Goal: Information Seeking & Learning: Check status

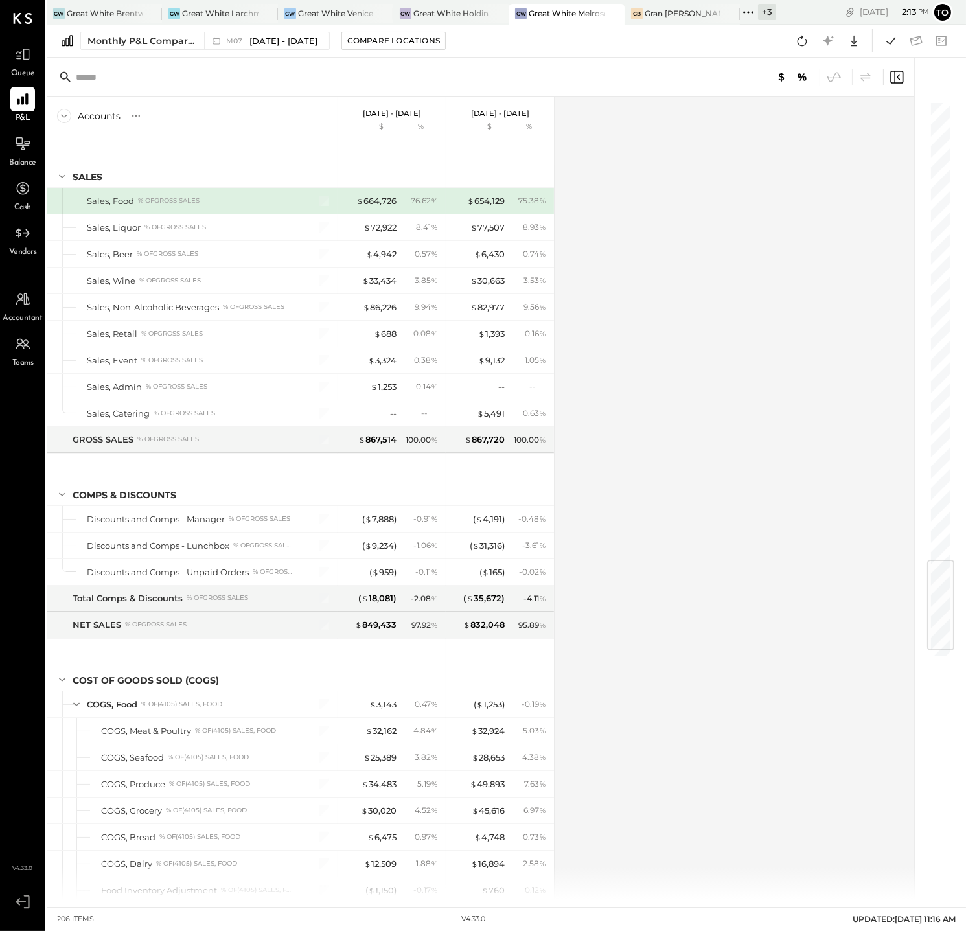
scroll to position [3864, 0]
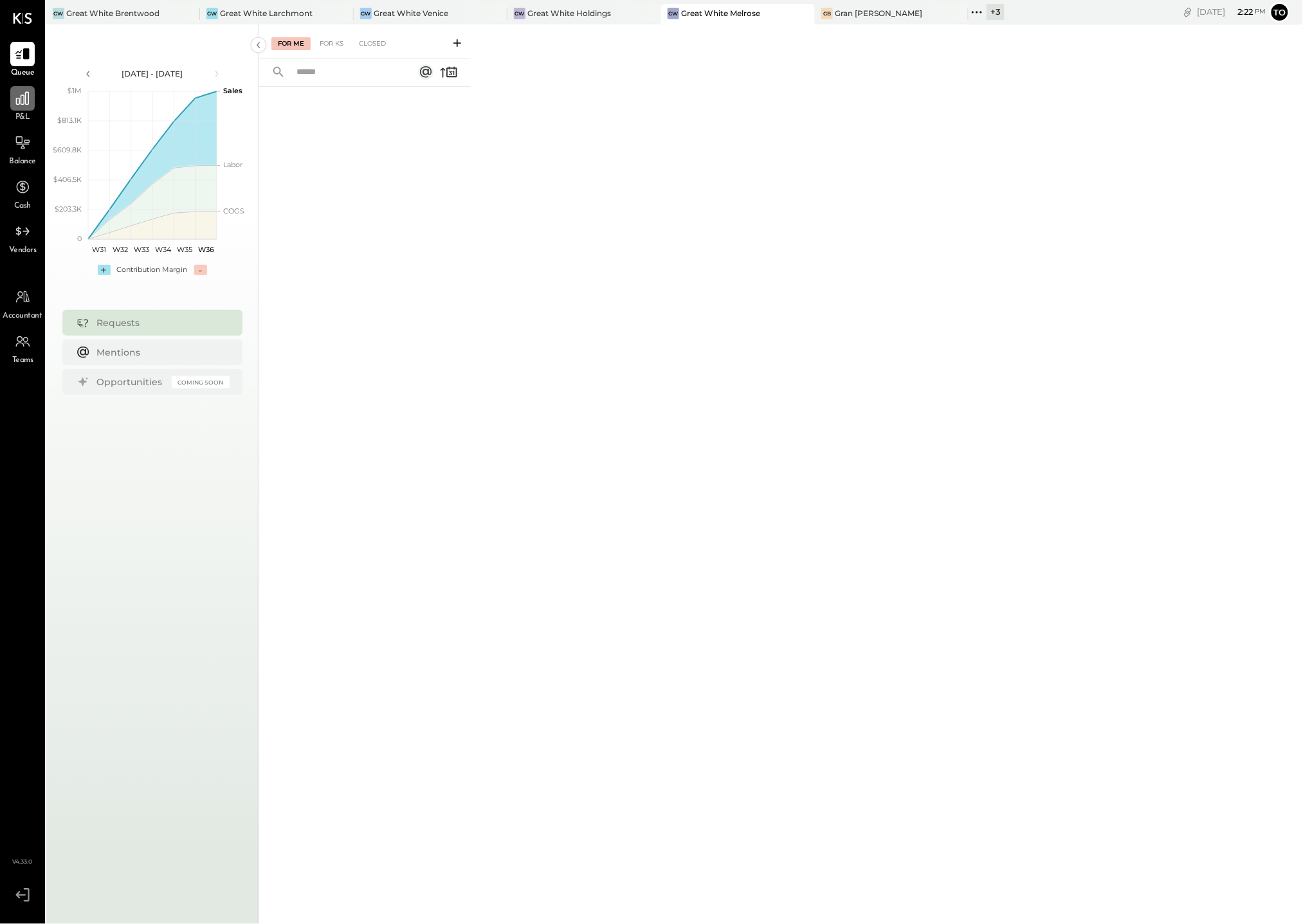
click at [15, 96] on icon at bounding box center [22, 98] width 17 height 17
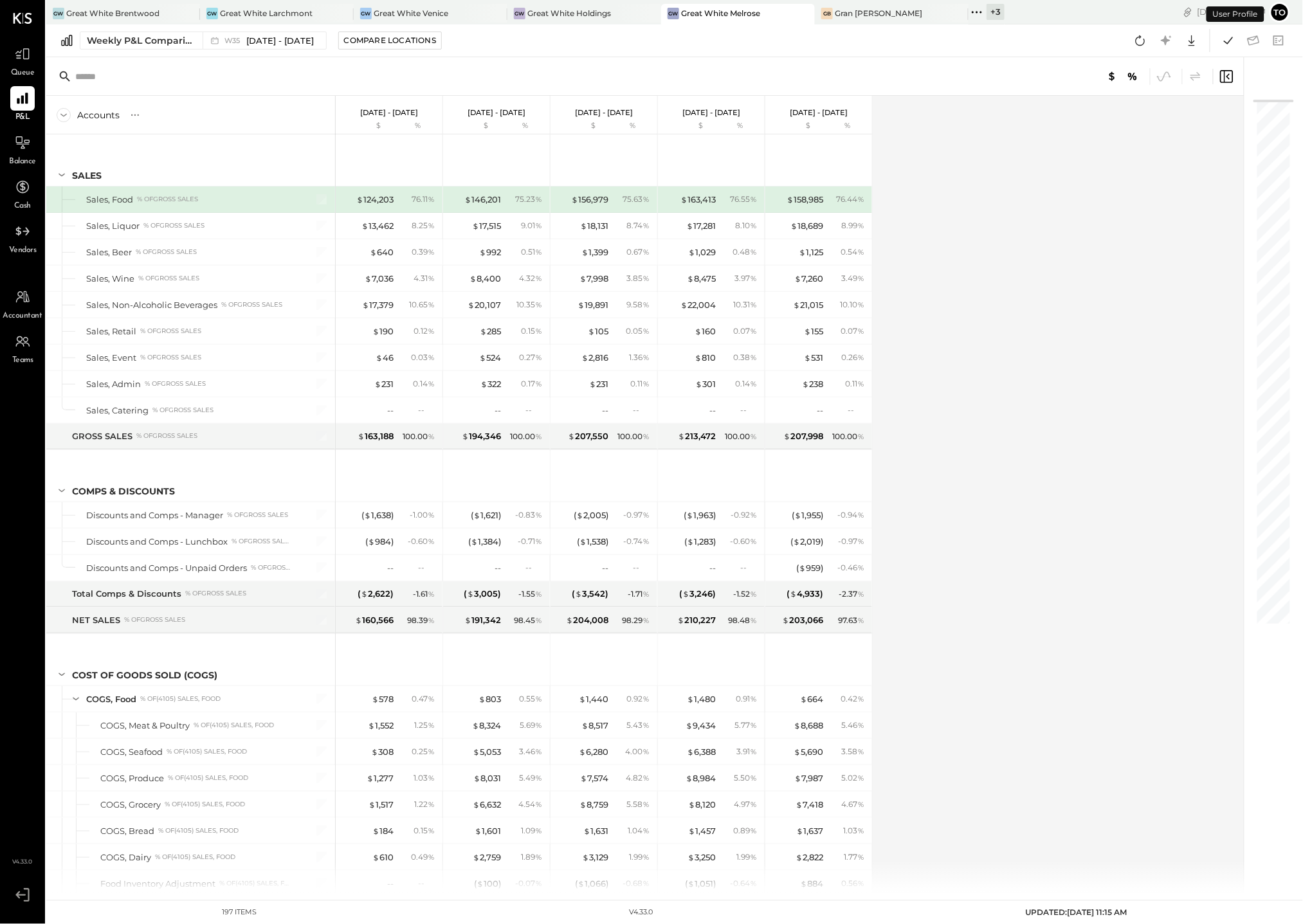
click at [265, 28] on div "Weekly P&L Comparison W35 Aug 25 - 31, 2025 Compare Locations Google Sheets Exc…" at bounding box center [675, 41] width 1256 height 33
click at [264, 34] on div "W35 Aug 25 - 31, 2025" at bounding box center [261, 40] width 117 height 17
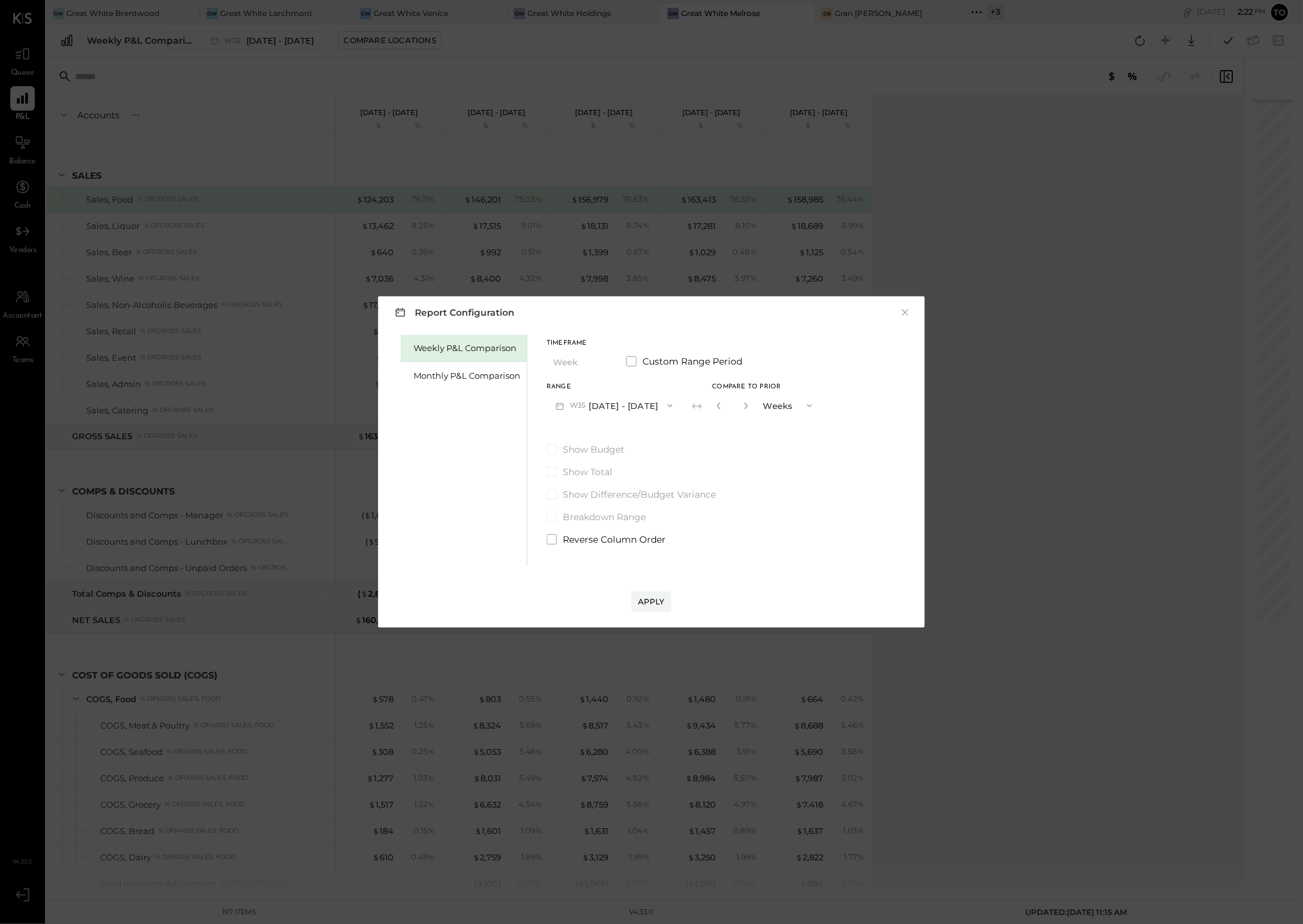
click at [656, 405] on button "W35 Aug 25 - 31, 2025" at bounding box center [614, 406] width 135 height 24
click at [485, 367] on div "Monthly P&L Comparison" at bounding box center [463, 375] width 126 height 27
click at [625, 403] on button "M09 Sep 1 - 30, 2025" at bounding box center [614, 406] width 136 height 24
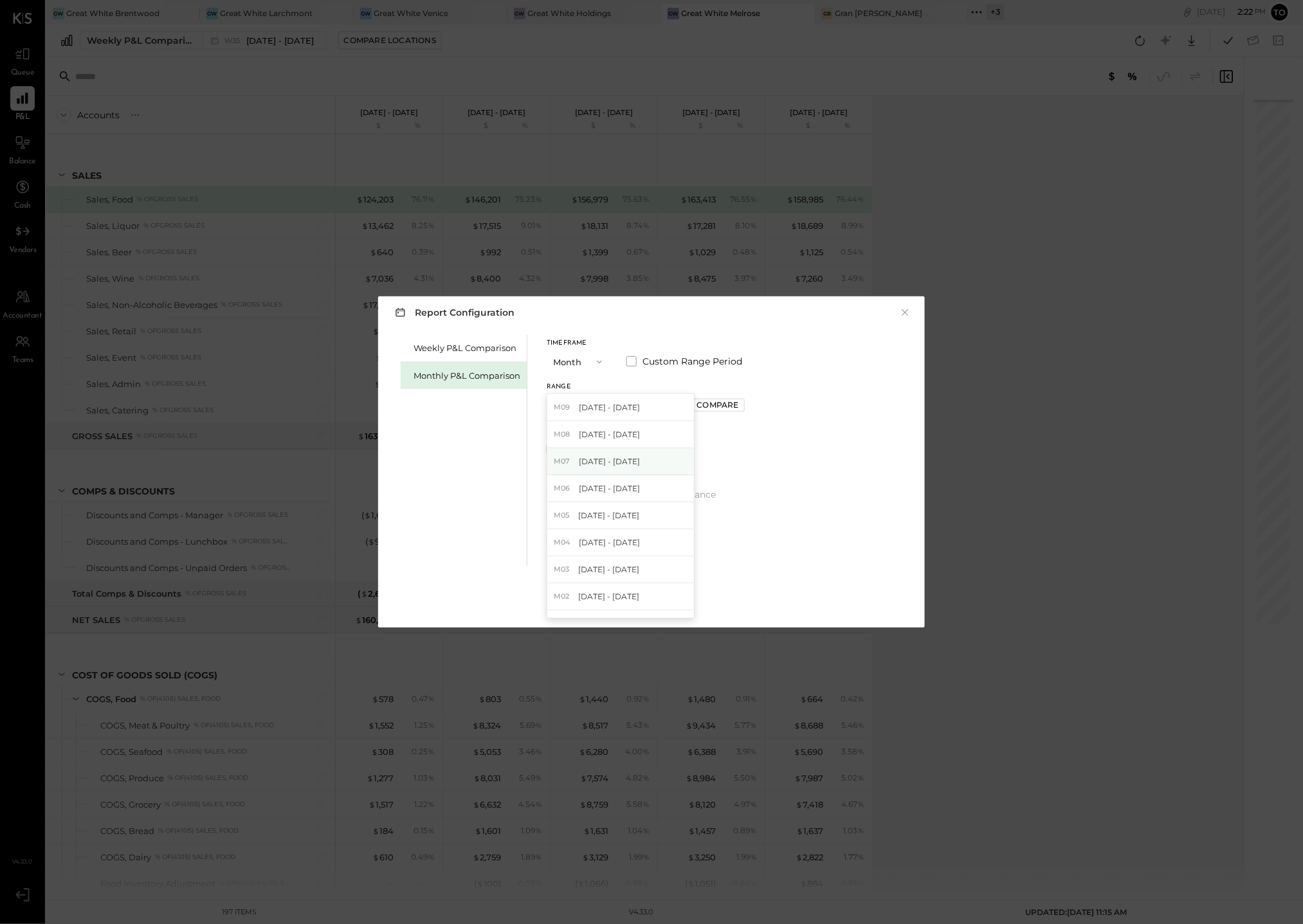
click at [611, 453] on div "M07 Jul 1 - 31, 2025" at bounding box center [620, 462] width 147 height 27
click at [645, 608] on button "Apply" at bounding box center [651, 601] width 40 height 21
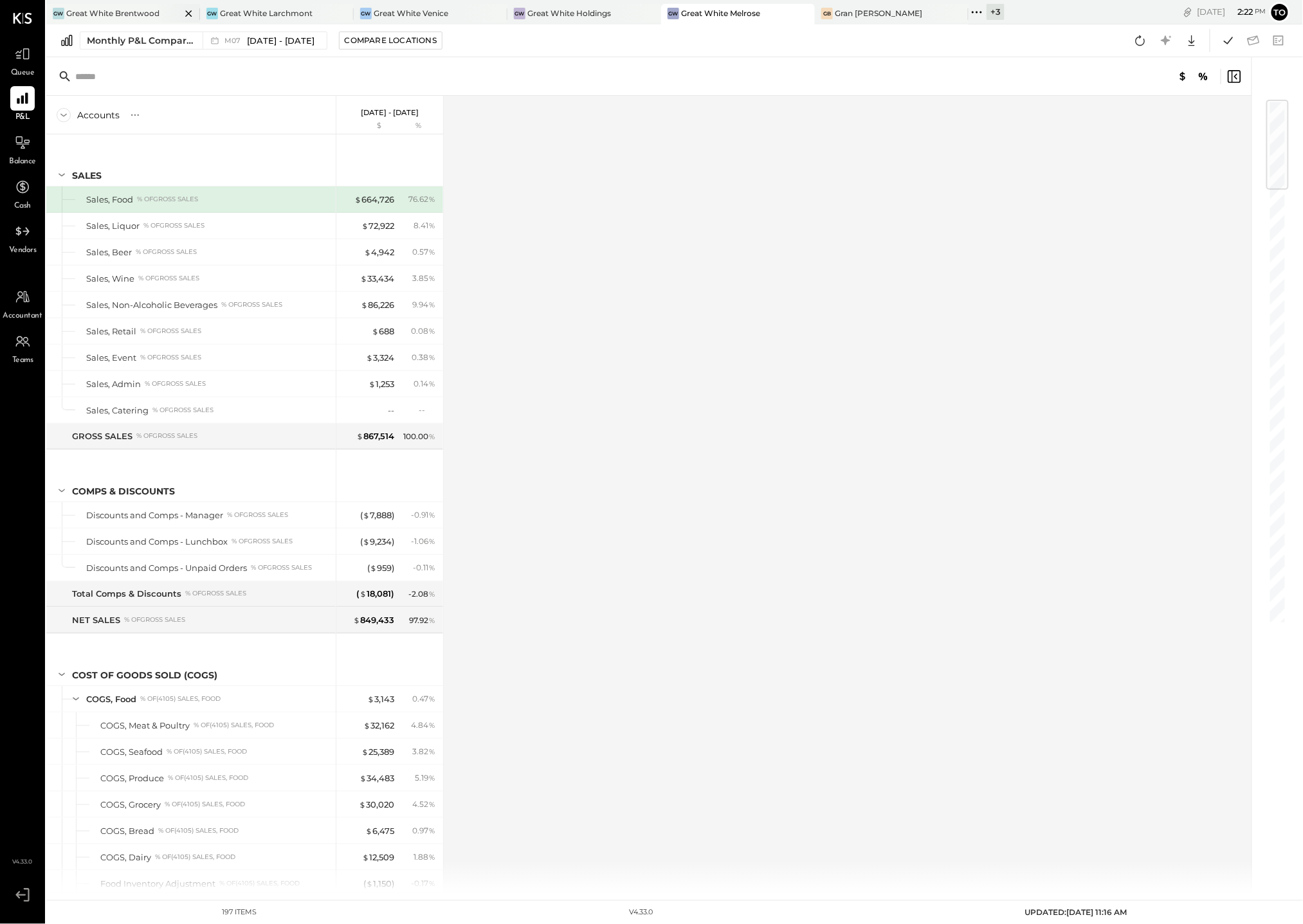
click at [143, 19] on div "GW Great White Brentwood" at bounding box center [123, 14] width 154 height 21
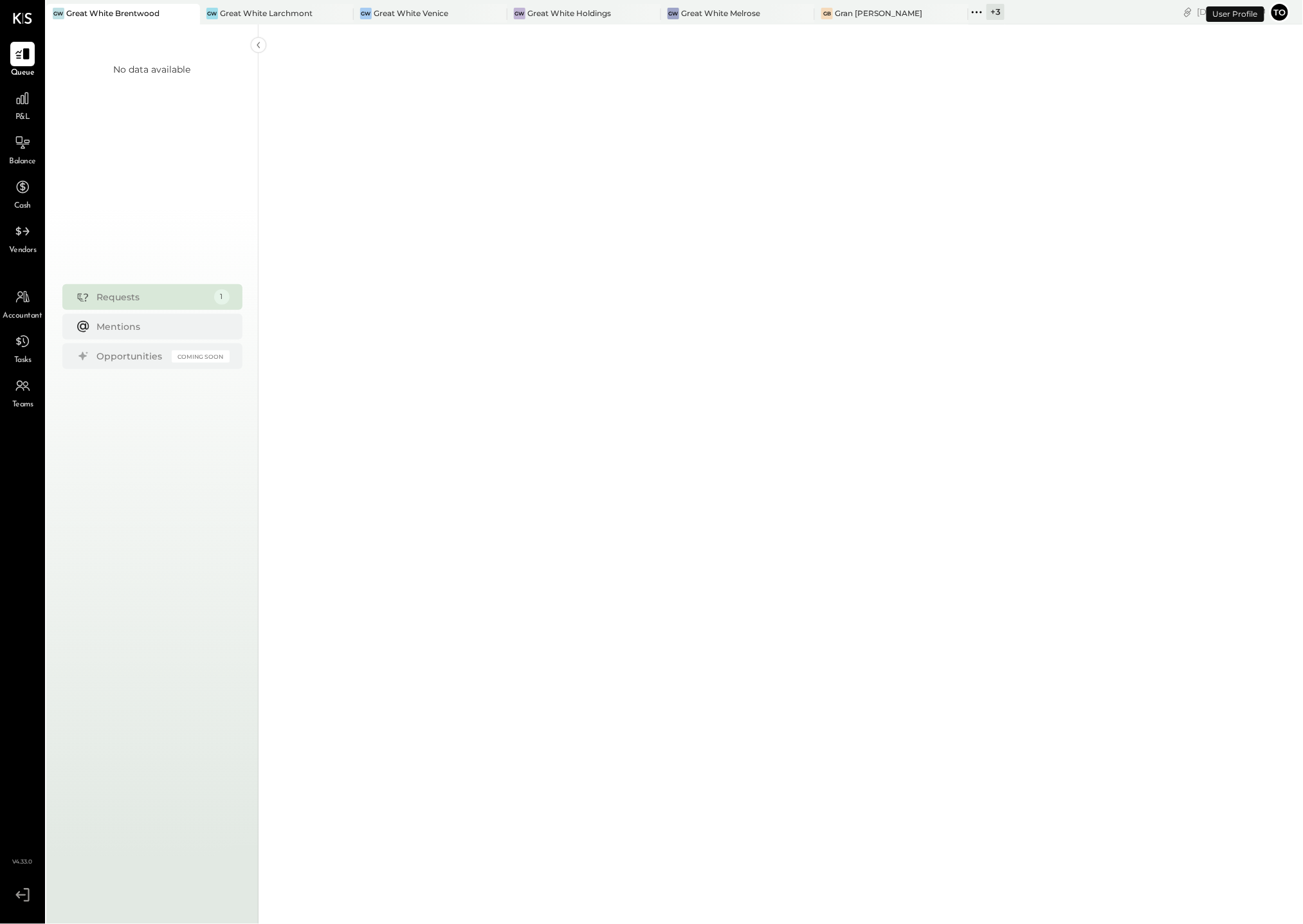
click at [65, 96] on div "No data available" at bounding box center [152, 157] width 211 height 212
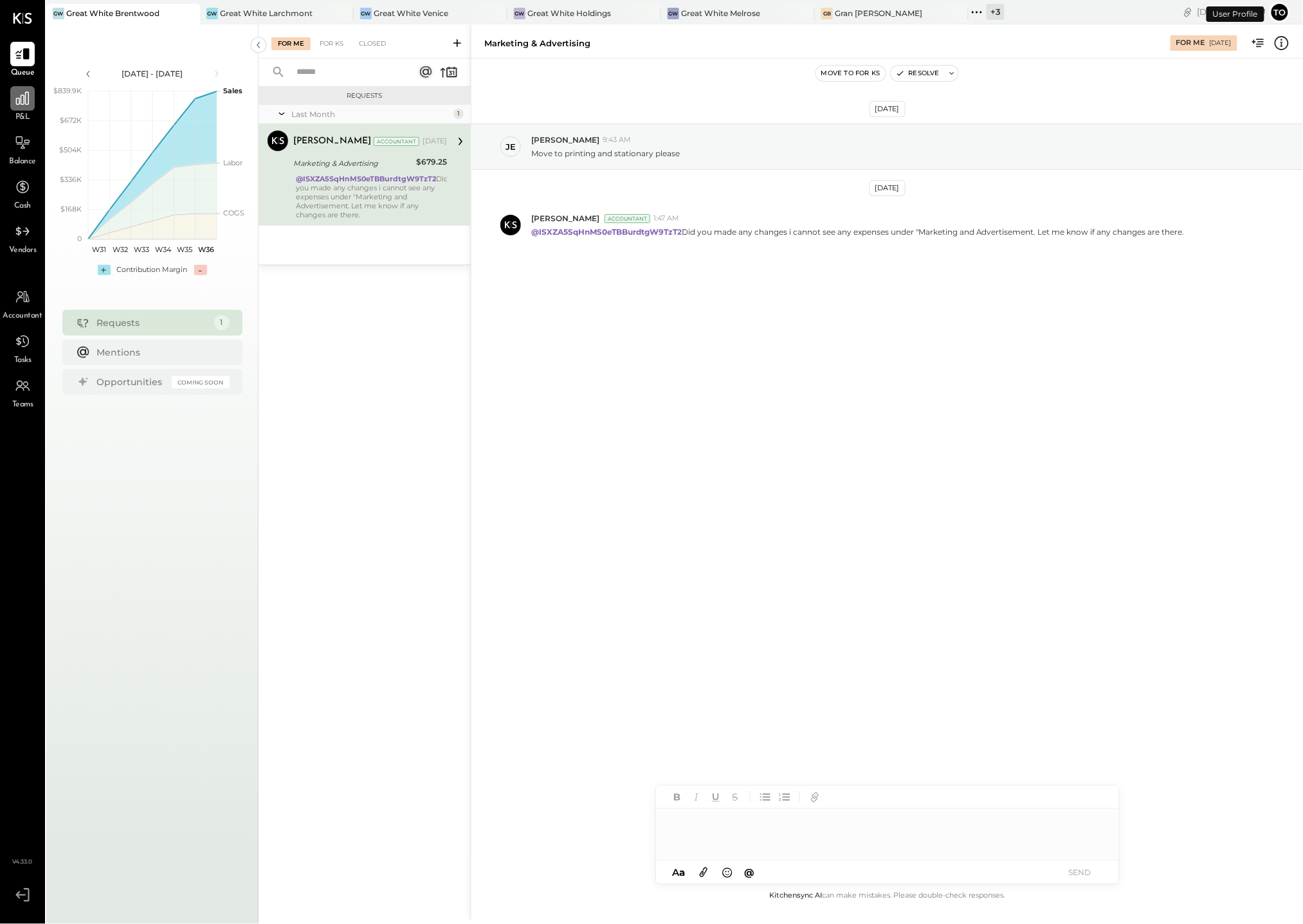
click at [30, 103] on icon at bounding box center [22, 98] width 17 height 17
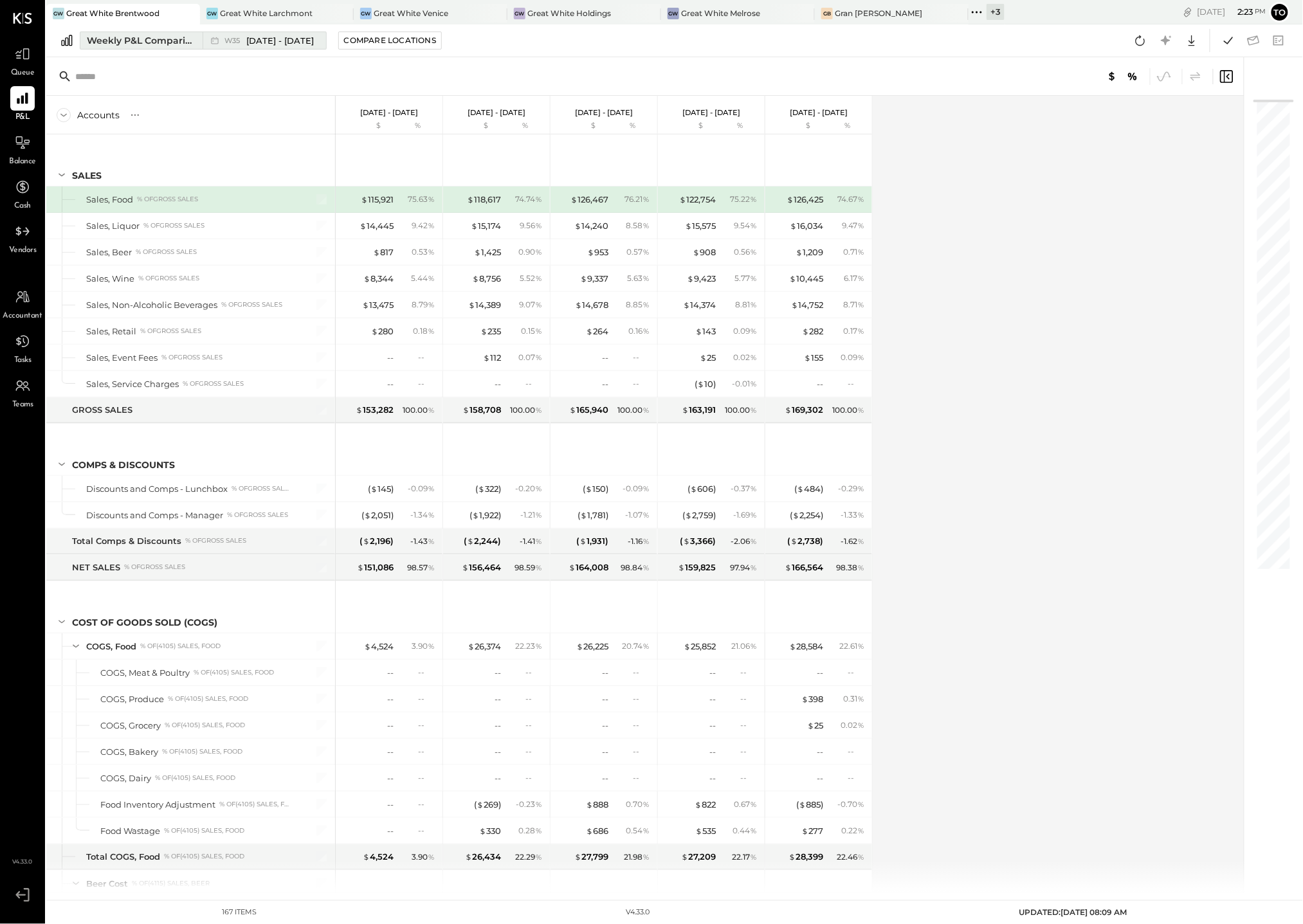
drag, startPoint x: 173, startPoint y: 51, endPoint x: 166, endPoint y: 48, distance: 7.6
click at [172, 51] on div "Weekly P&L Comparison W35 Aug 25 - 31, 2025 Compare Locations Google Sheets Exc…" at bounding box center [675, 41] width 1256 height 33
click at [162, 45] on div "Weekly P&L Comparison" at bounding box center [140, 40] width 108 height 13
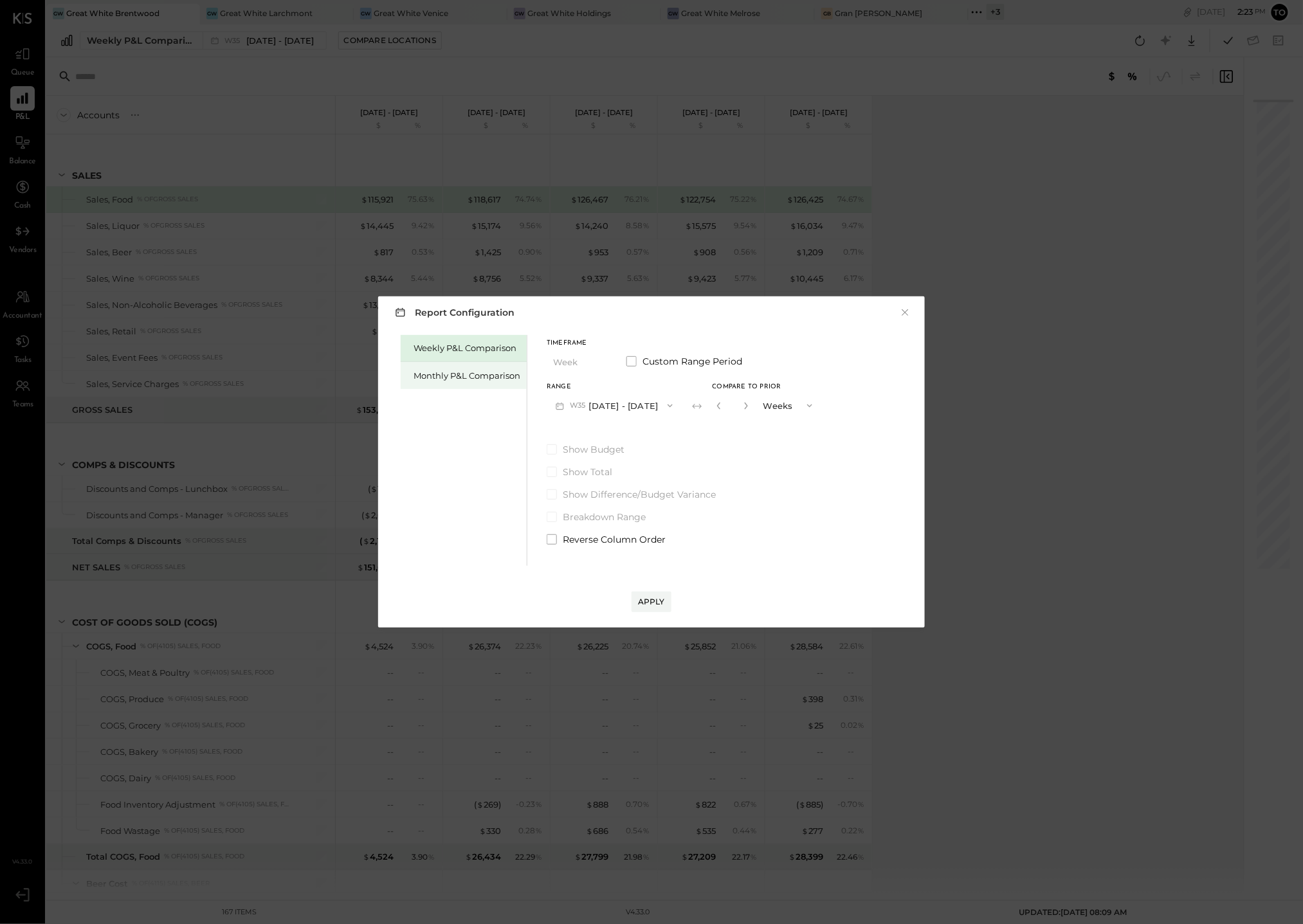
click at [451, 362] on div "Monthly P&L Comparison" at bounding box center [463, 375] width 126 height 27
click at [629, 403] on button "M09 Sep 1 - 30, 2025" at bounding box center [614, 406] width 136 height 24
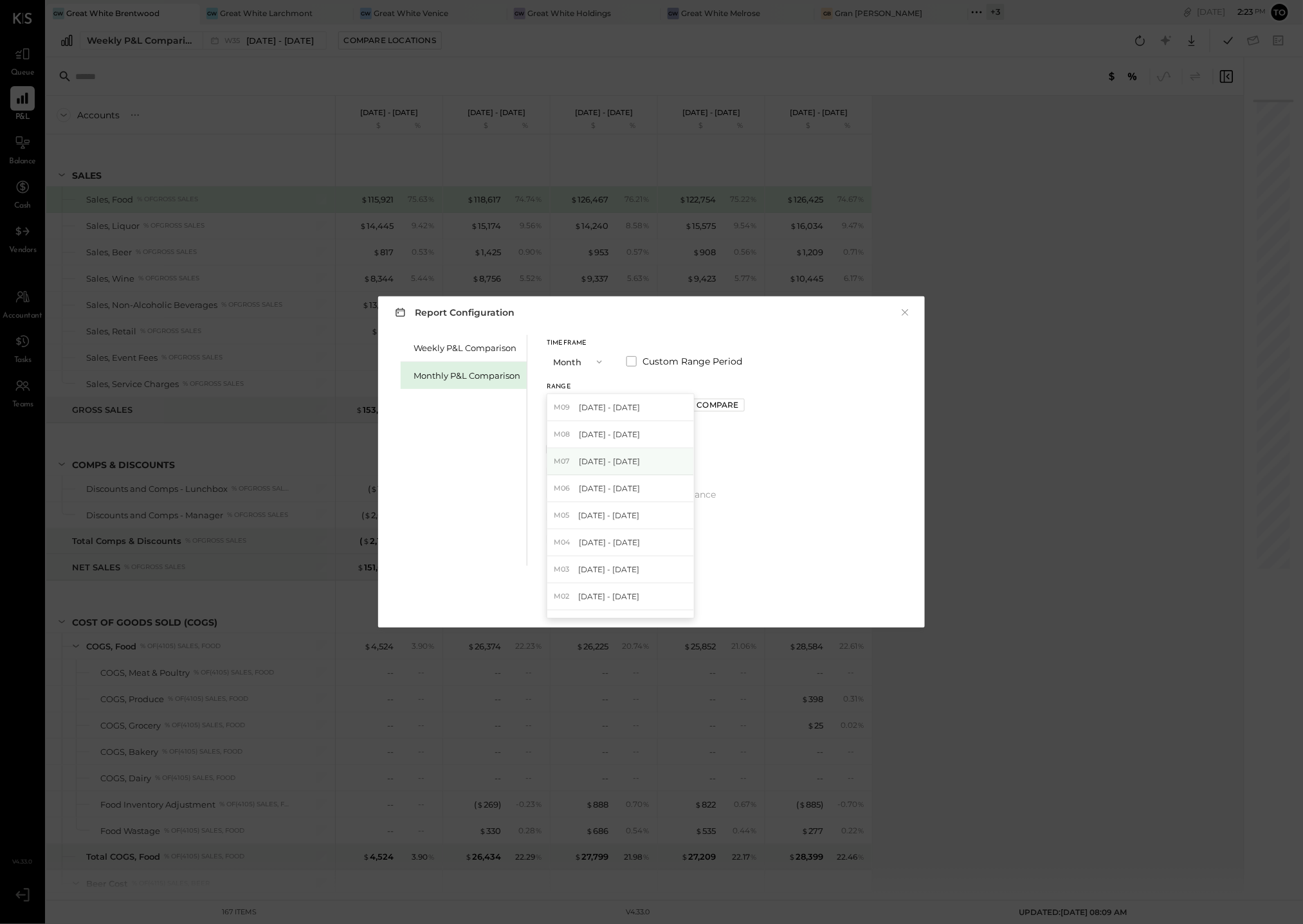
click at [609, 468] on div "M07 Jul 1 - 31, 2025" at bounding box center [620, 462] width 147 height 27
click at [644, 596] on div "Apply" at bounding box center [651, 601] width 27 height 11
